Goal: Information Seeking & Learning: Learn about a topic

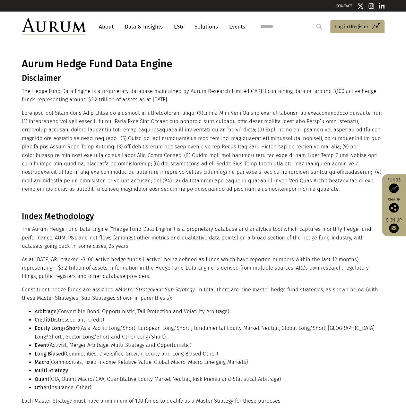
click at [135, 29] on link "Data & Insights" at bounding box center [144, 27] width 44 height 12
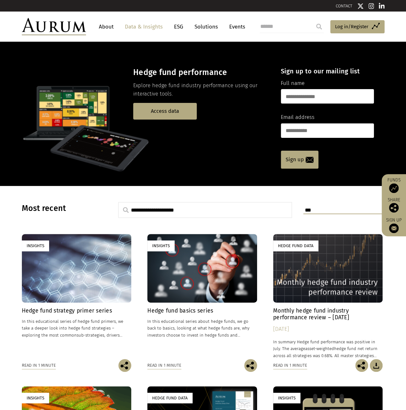
click at [148, 120] on p at bounding box center [146, 129] width 248 height 90
click at [151, 115] on link "Access data" at bounding box center [165, 111] width 64 height 16
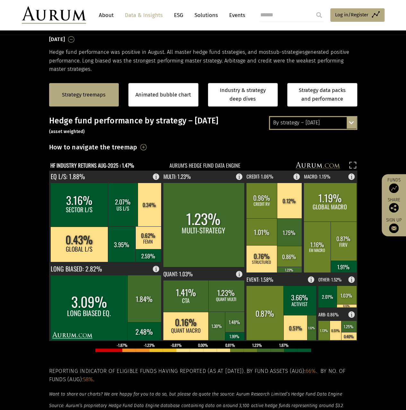
scroll to position [128, 0]
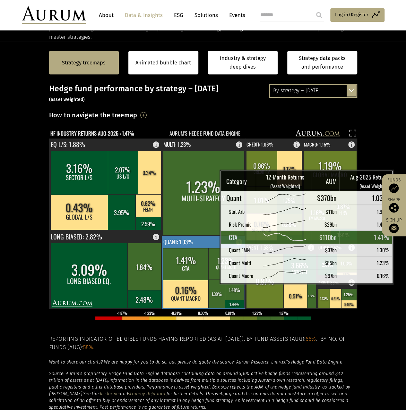
click at [203, 277] on rect at bounding box center [186, 264] width 46 height 32
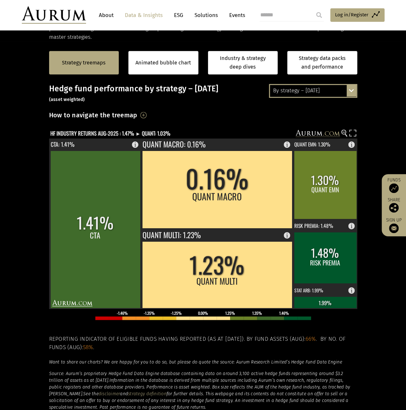
scroll to position [0, 0]
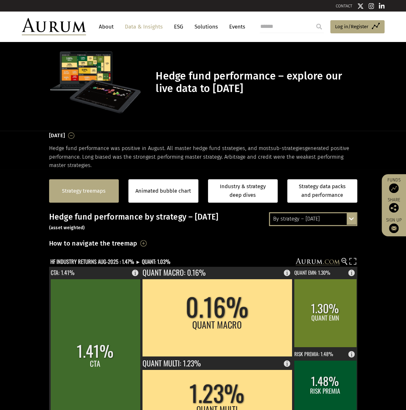
click at [89, 192] on link "Strategy treemaps" at bounding box center [84, 191] width 44 height 8
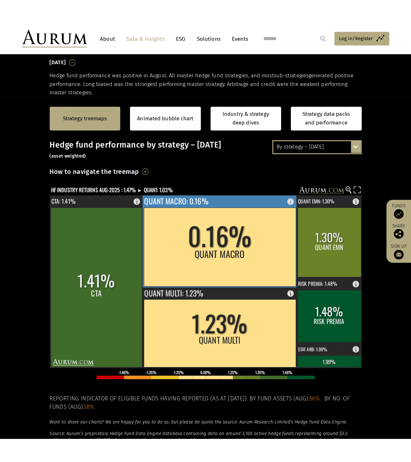
scroll to position [97, 0]
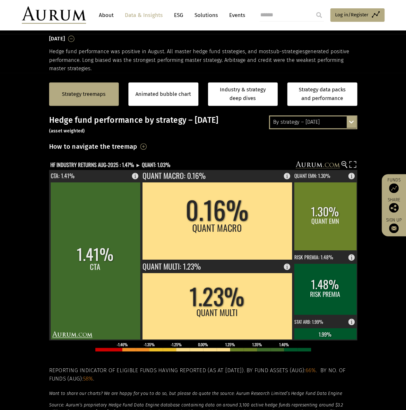
click at [137, 146] on h3 "How to navigate the treemap" at bounding box center [93, 146] width 88 height 11
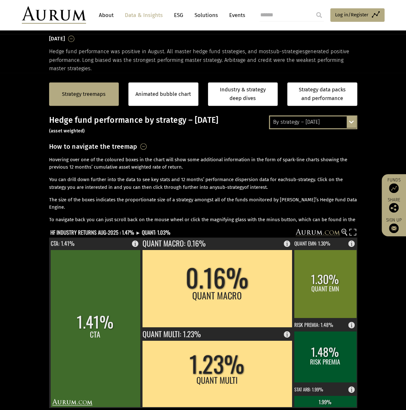
click at [137, 146] on h3 "How to navigate the treemap" at bounding box center [93, 146] width 88 height 11
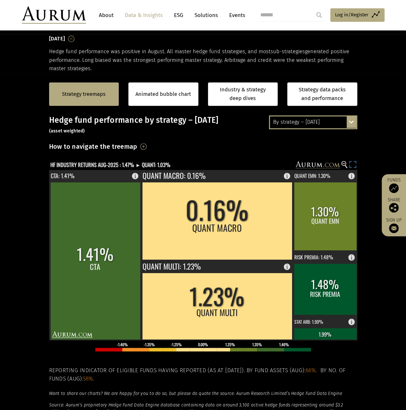
click at [353, 162] on rect at bounding box center [352, 165] width 9 height 9
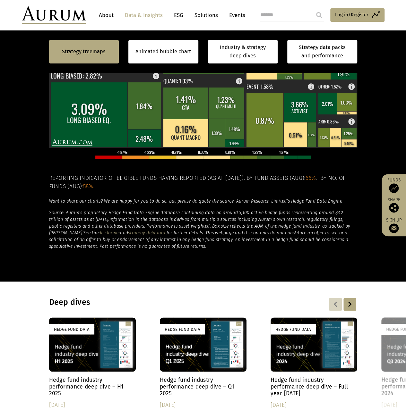
scroll to position [161, 0]
